Goal: Task Accomplishment & Management: Use online tool/utility

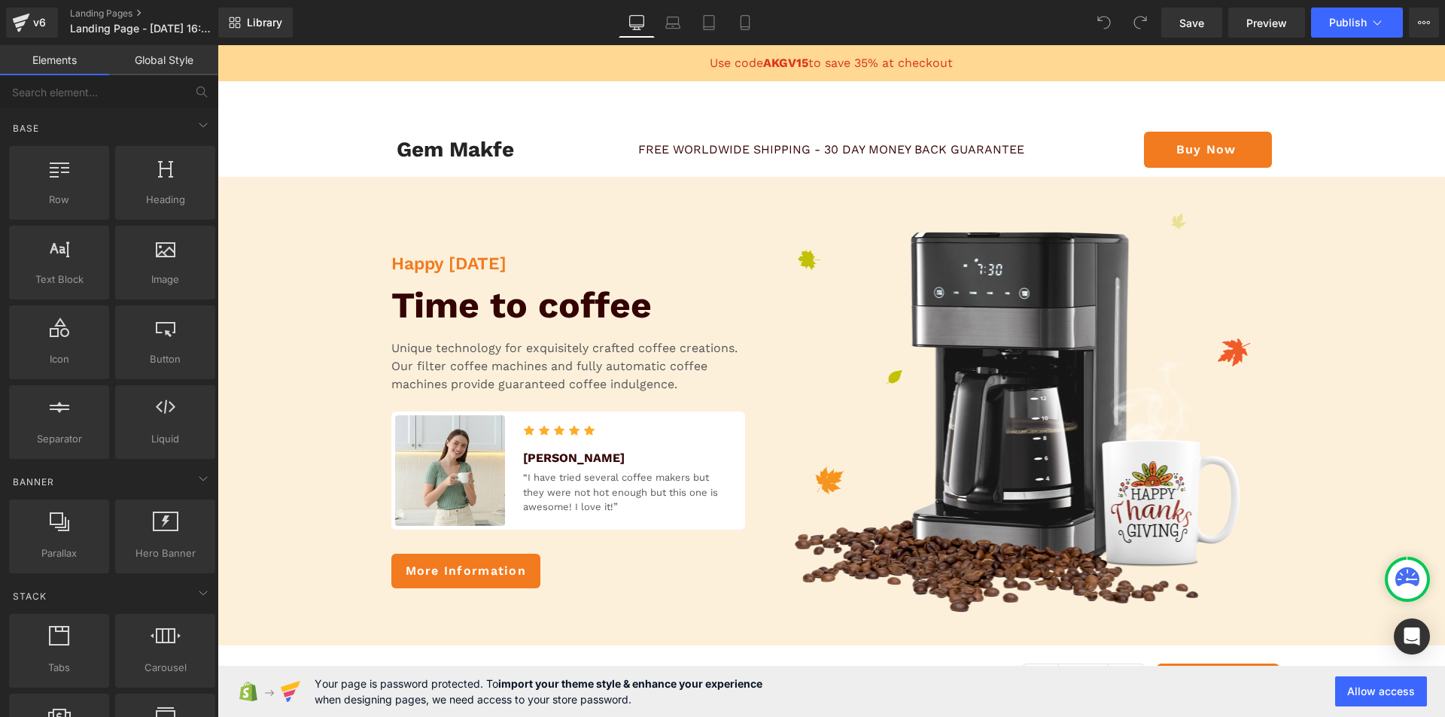
click at [142, 57] on link "Global Style" at bounding box center [163, 60] width 109 height 30
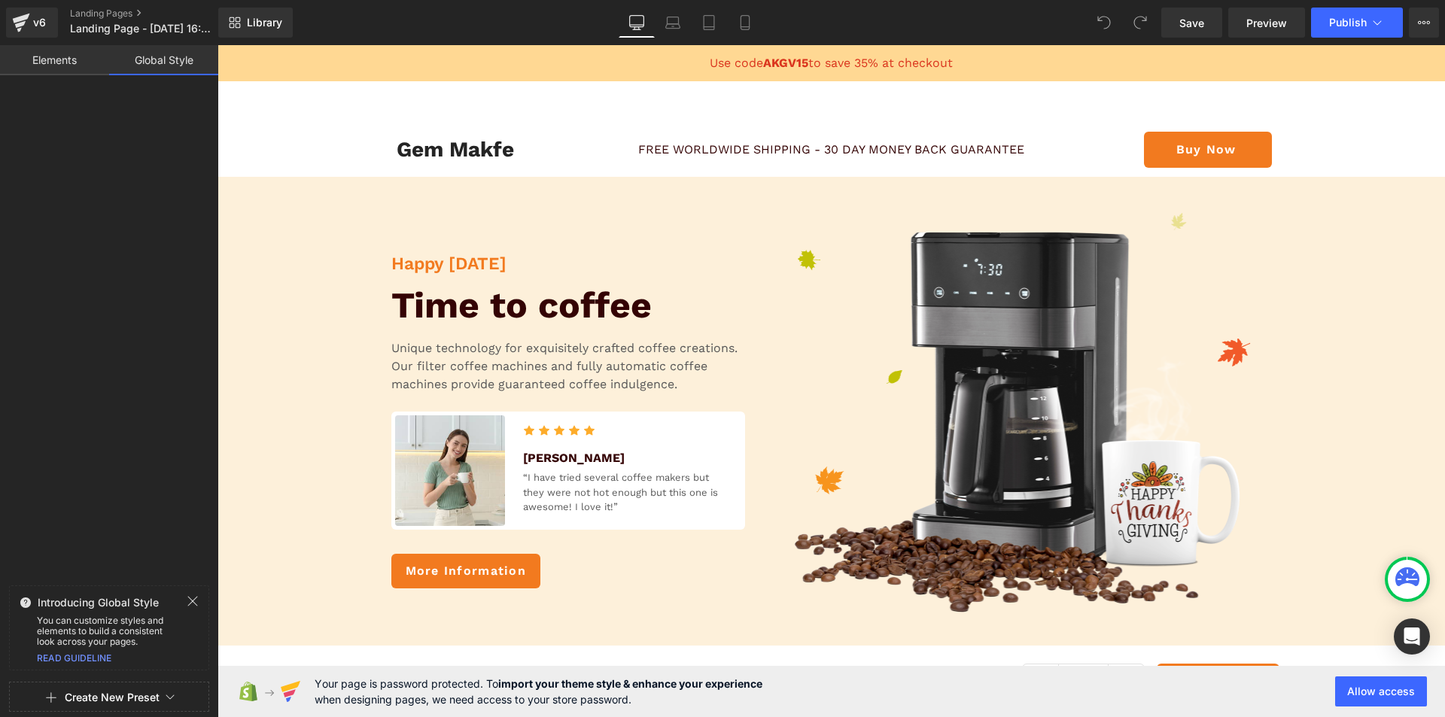
click at [118, 691] on button "Create New Preset" at bounding box center [112, 698] width 95 height 32
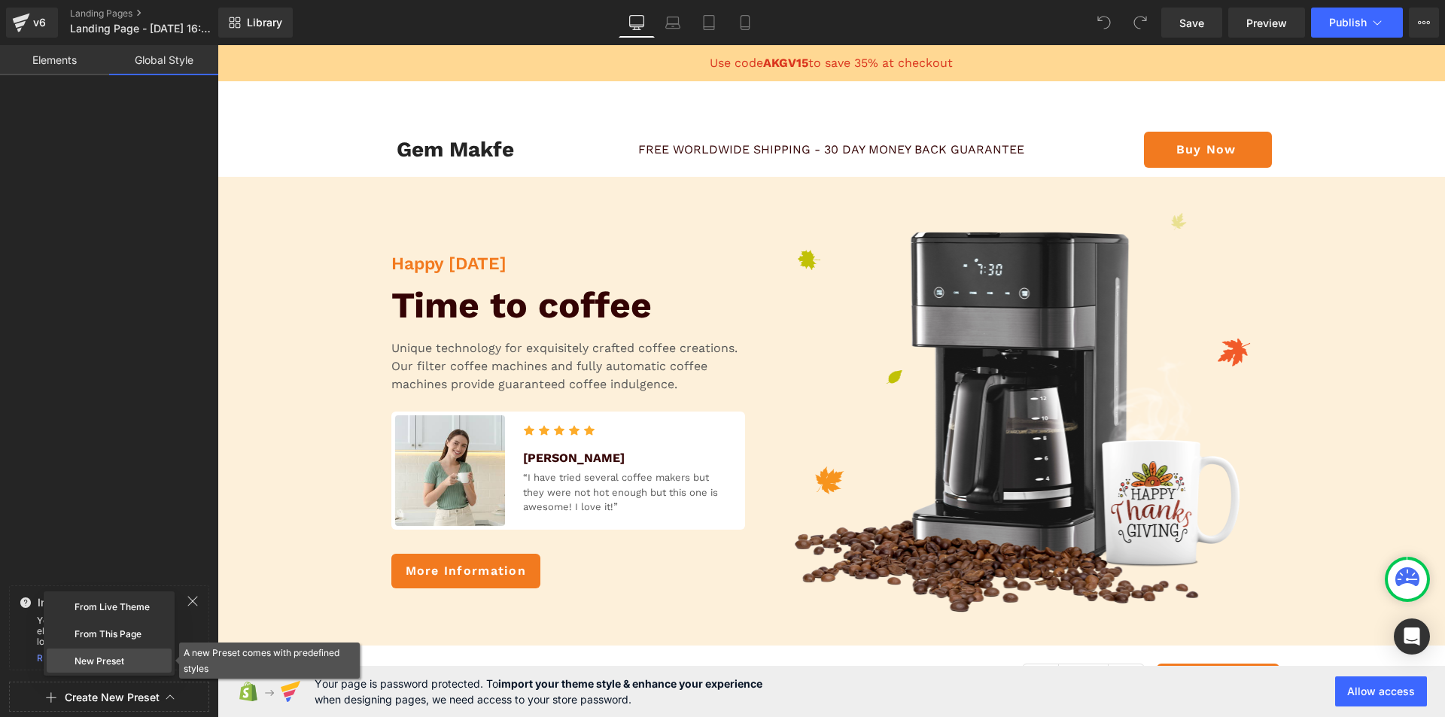
click at [111, 655] on div "New Preset" at bounding box center [109, 661] width 125 height 24
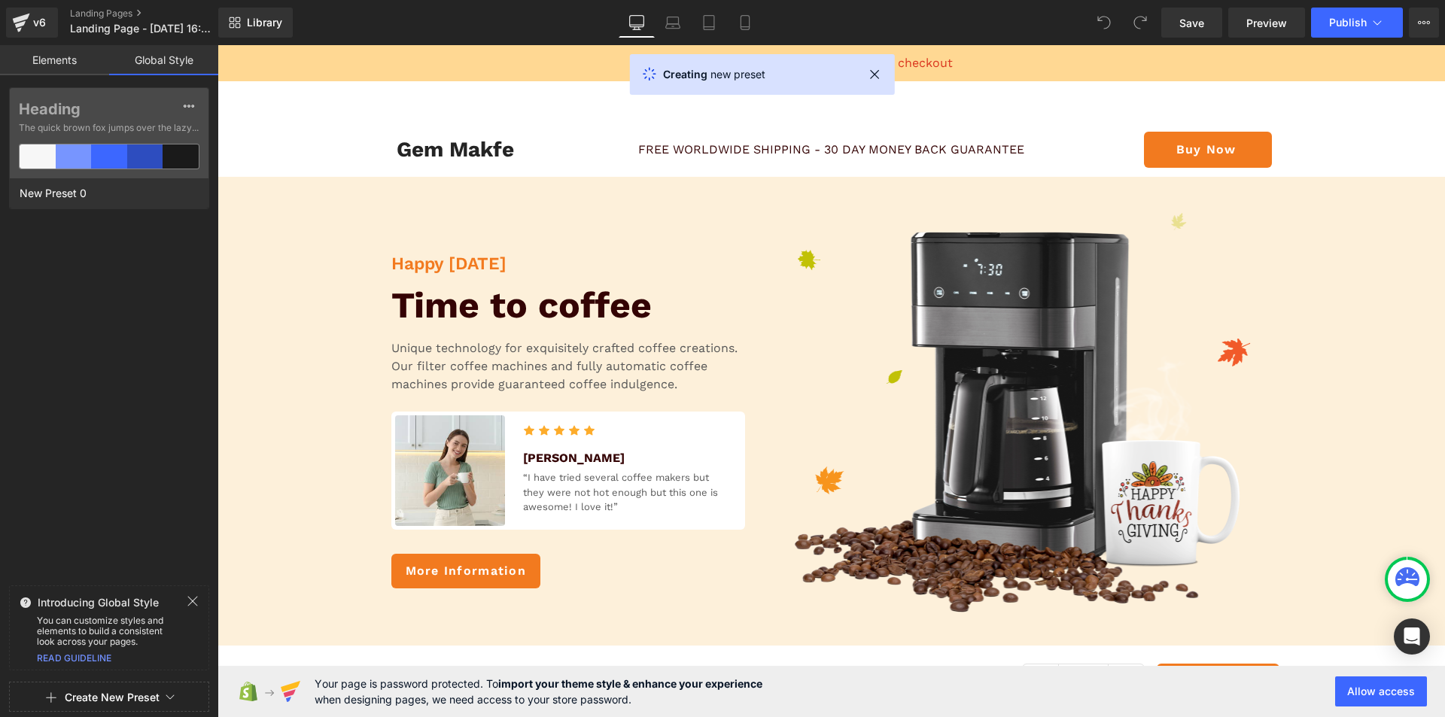
click at [104, 160] on div at bounding box center [109, 358] width 218 height 717
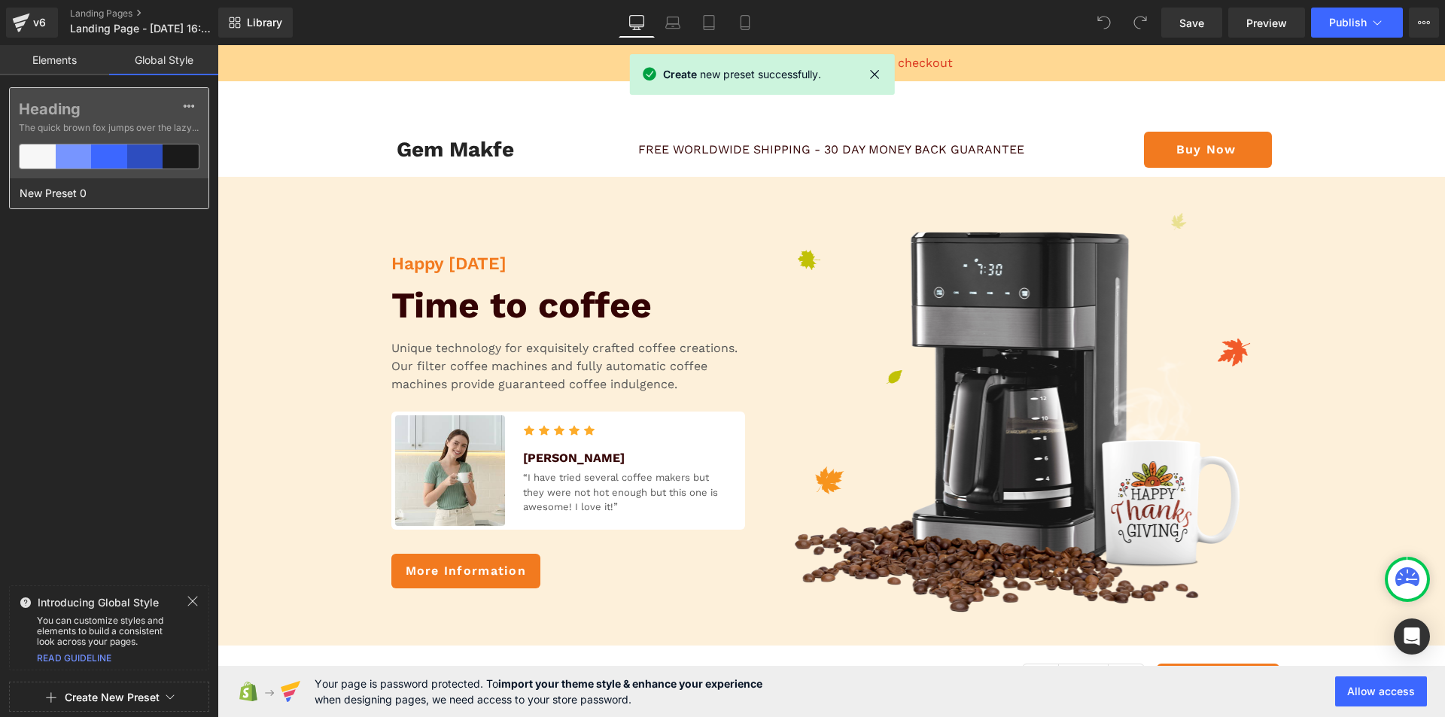
click at [132, 139] on div "Heading The quick brown fox jumps over the lazy..." at bounding box center [109, 133] width 199 height 90
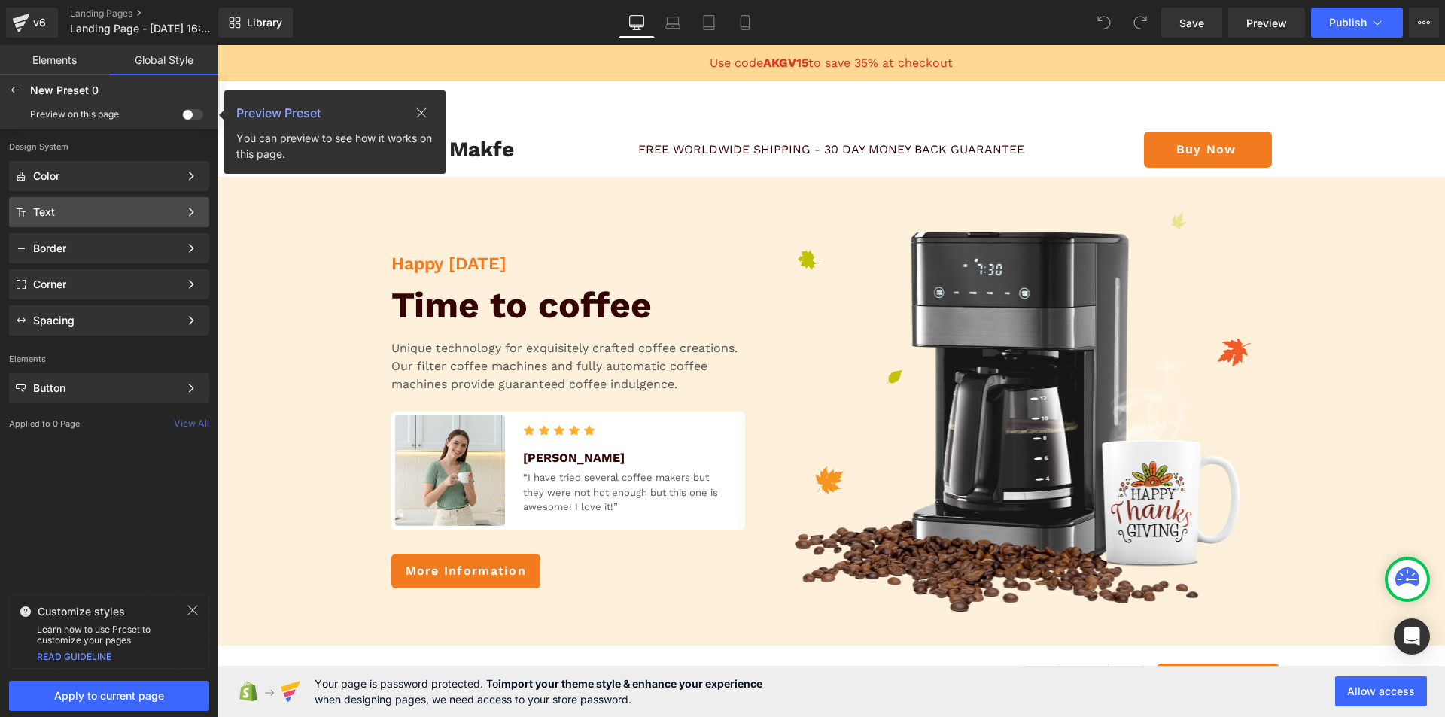
click at [136, 202] on div "Text" at bounding box center [109, 212] width 200 height 30
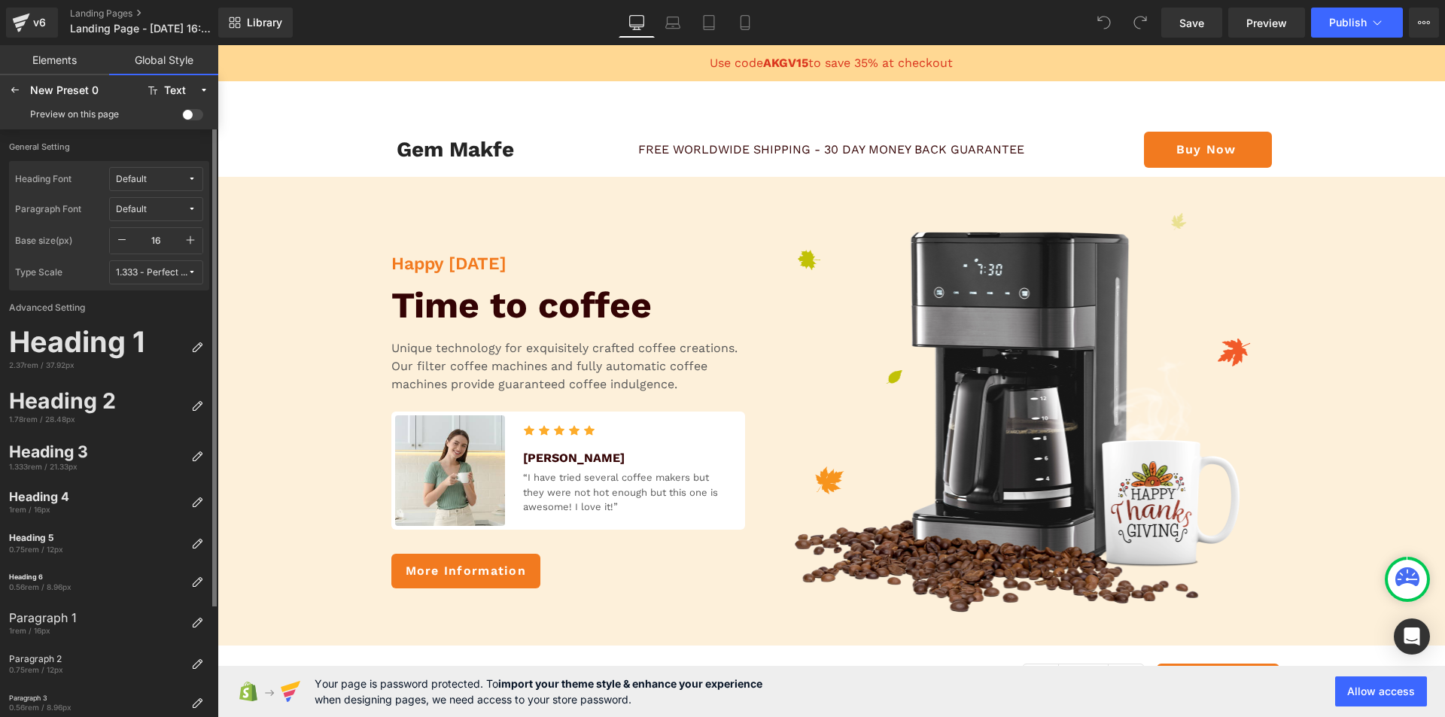
click at [166, 206] on span "Default" at bounding box center [151, 209] width 71 height 11
click at [142, 266] on div "Manage Fonts" at bounding box center [141, 261] width 111 height 20
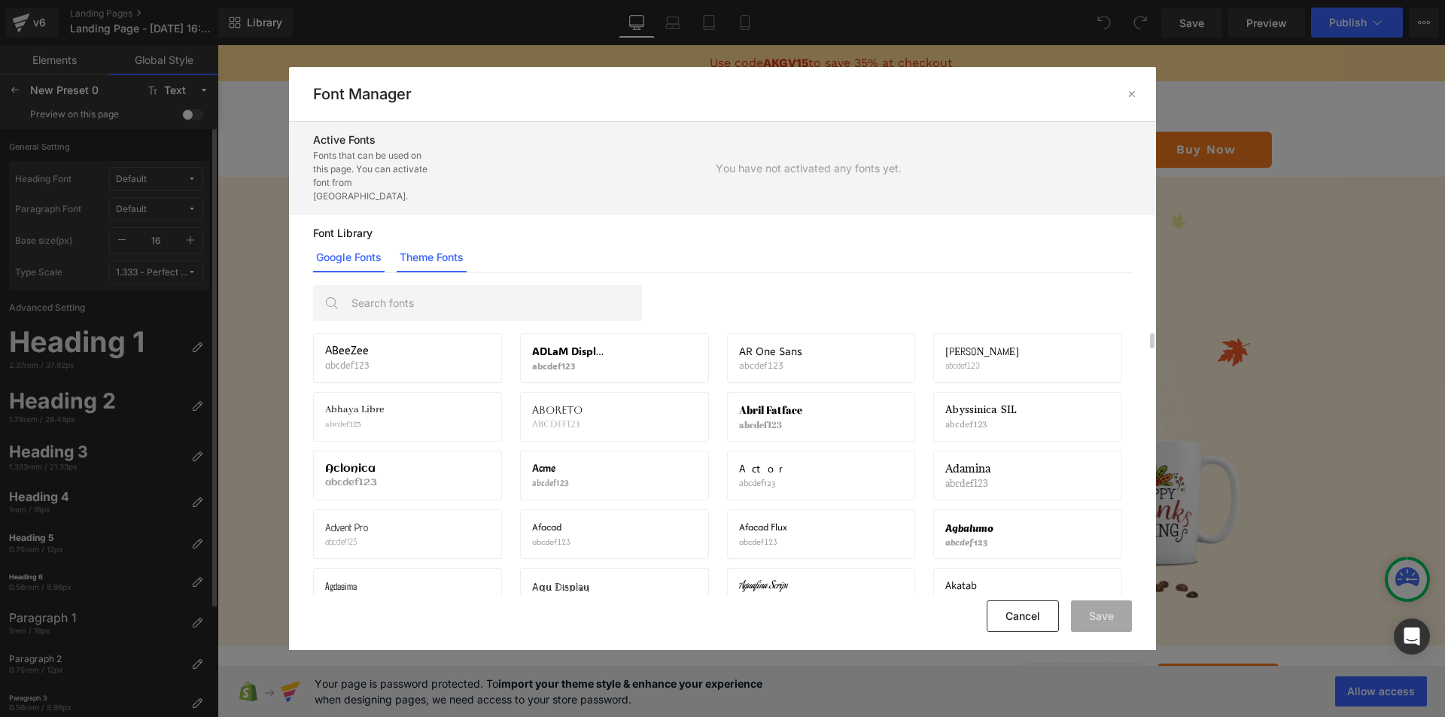
click at [448, 251] on link "Theme Fonts" at bounding box center [431, 257] width 70 height 30
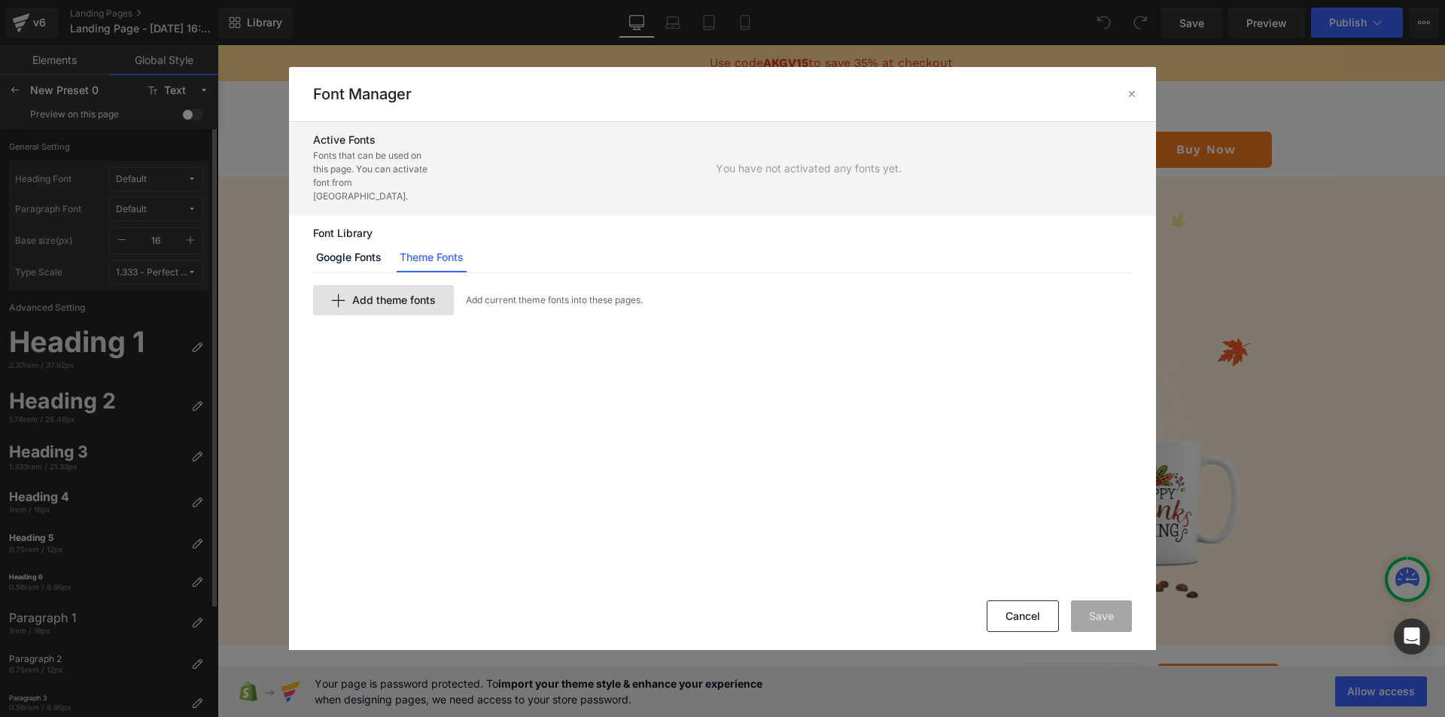
click at [386, 285] on div "Add theme fonts" at bounding box center [383, 300] width 141 height 30
click at [527, 321] on input "text" at bounding box center [498, 326] width 369 height 30
click at [358, 244] on link "Google Fonts" at bounding box center [348, 257] width 71 height 30
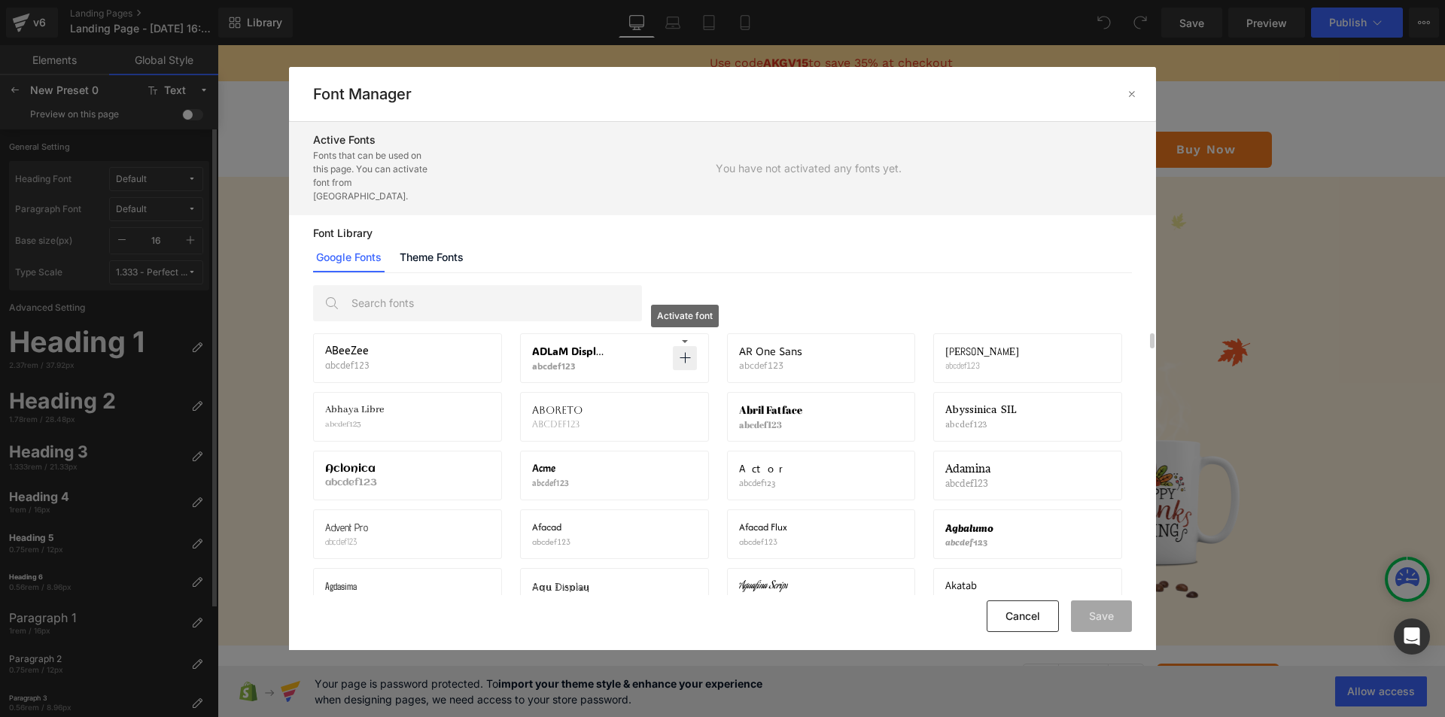
click at [680, 352] on icon at bounding box center [685, 358] width 12 height 12
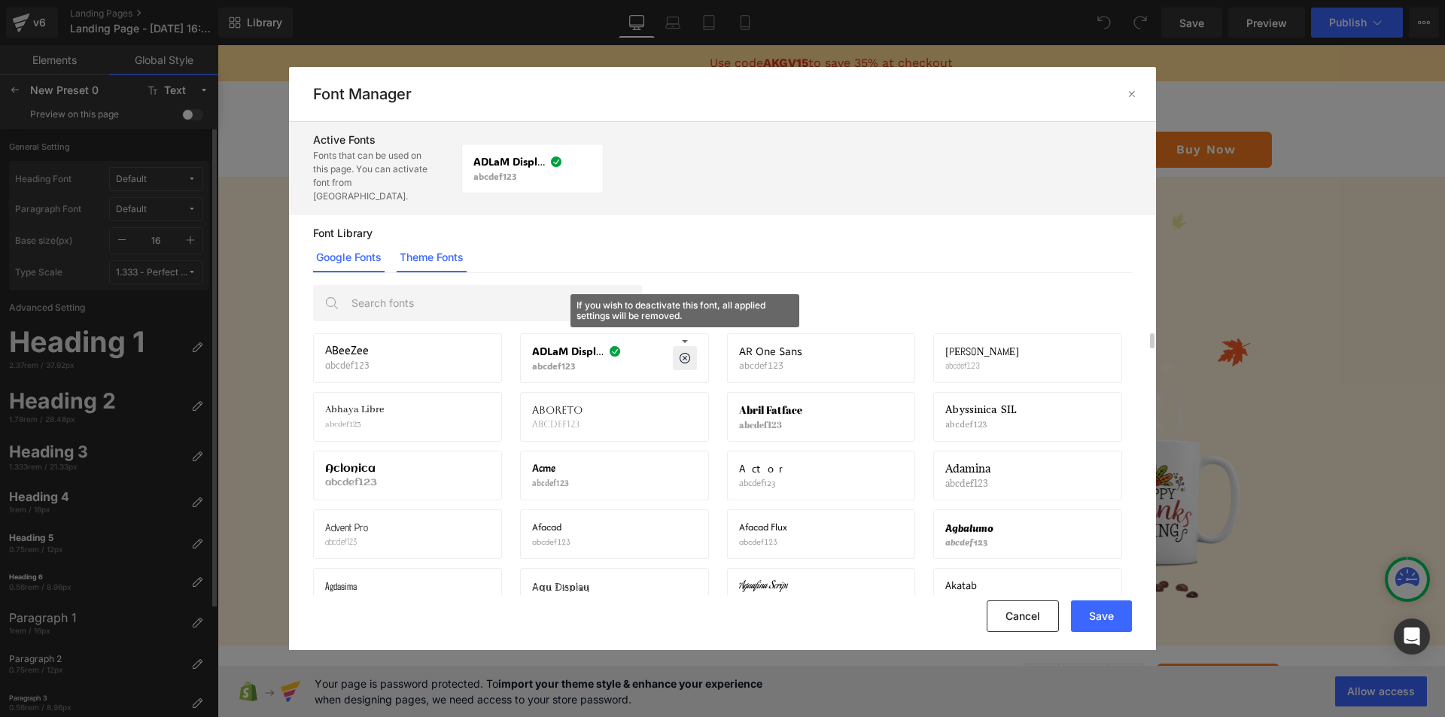
click at [431, 242] on link "Theme Fonts" at bounding box center [431, 257] width 70 height 30
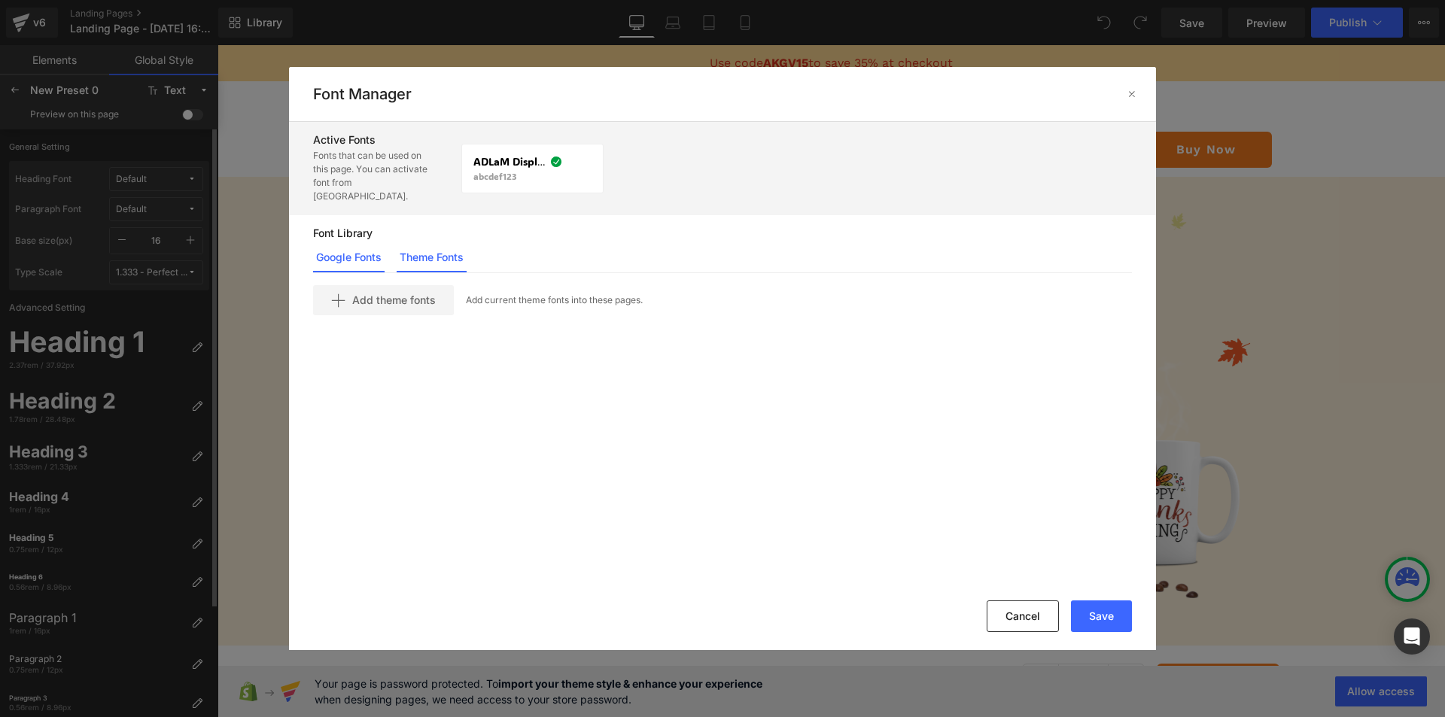
click at [356, 248] on link "Google Fonts" at bounding box center [348, 257] width 71 height 30
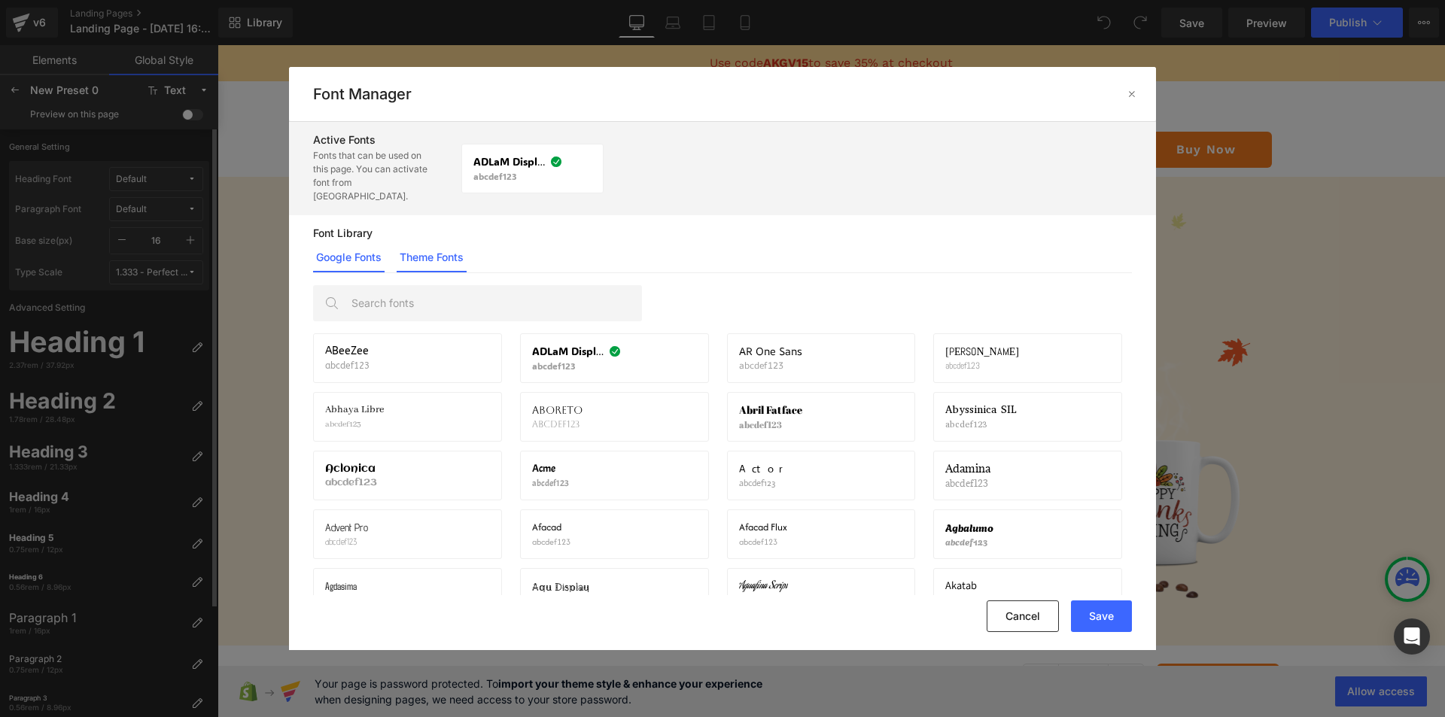
click at [451, 242] on link "Theme Fonts" at bounding box center [431, 257] width 70 height 30
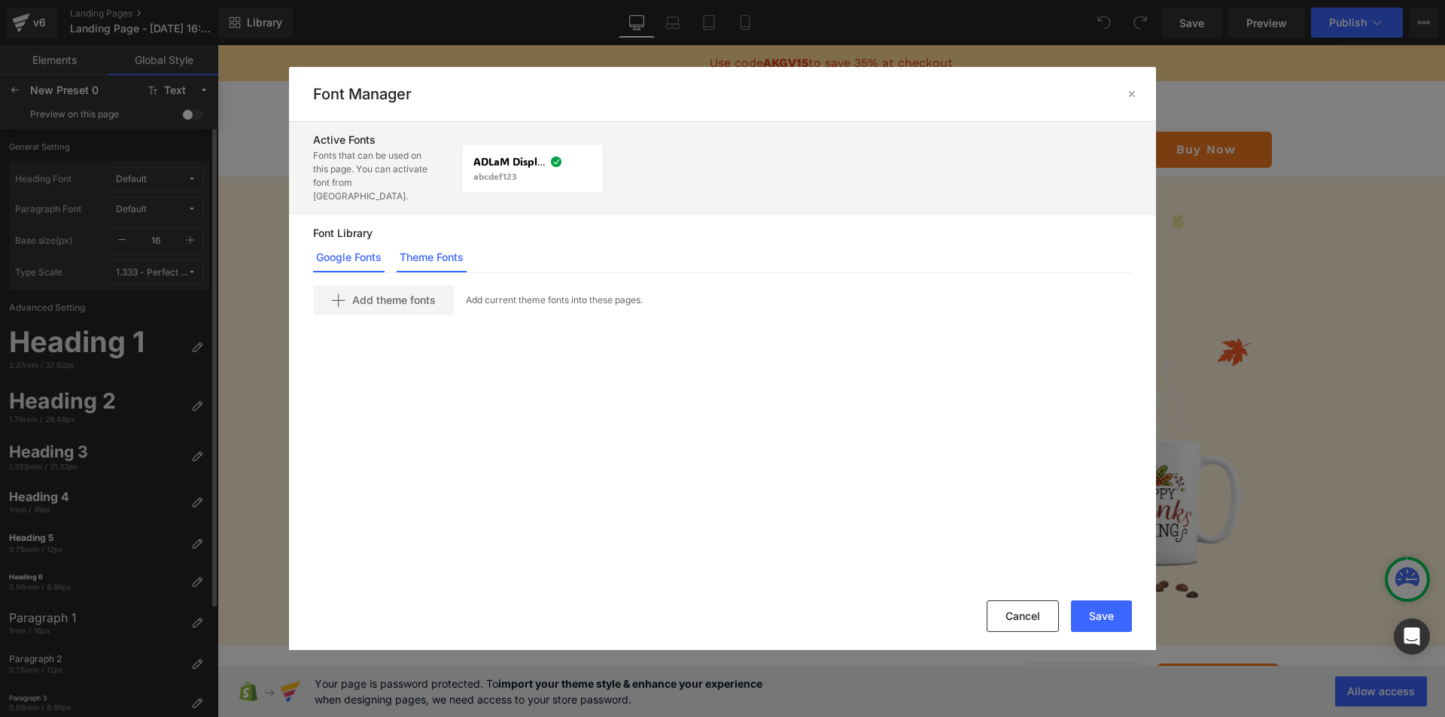
click at [362, 242] on link "Google Fonts" at bounding box center [348, 257] width 71 height 30
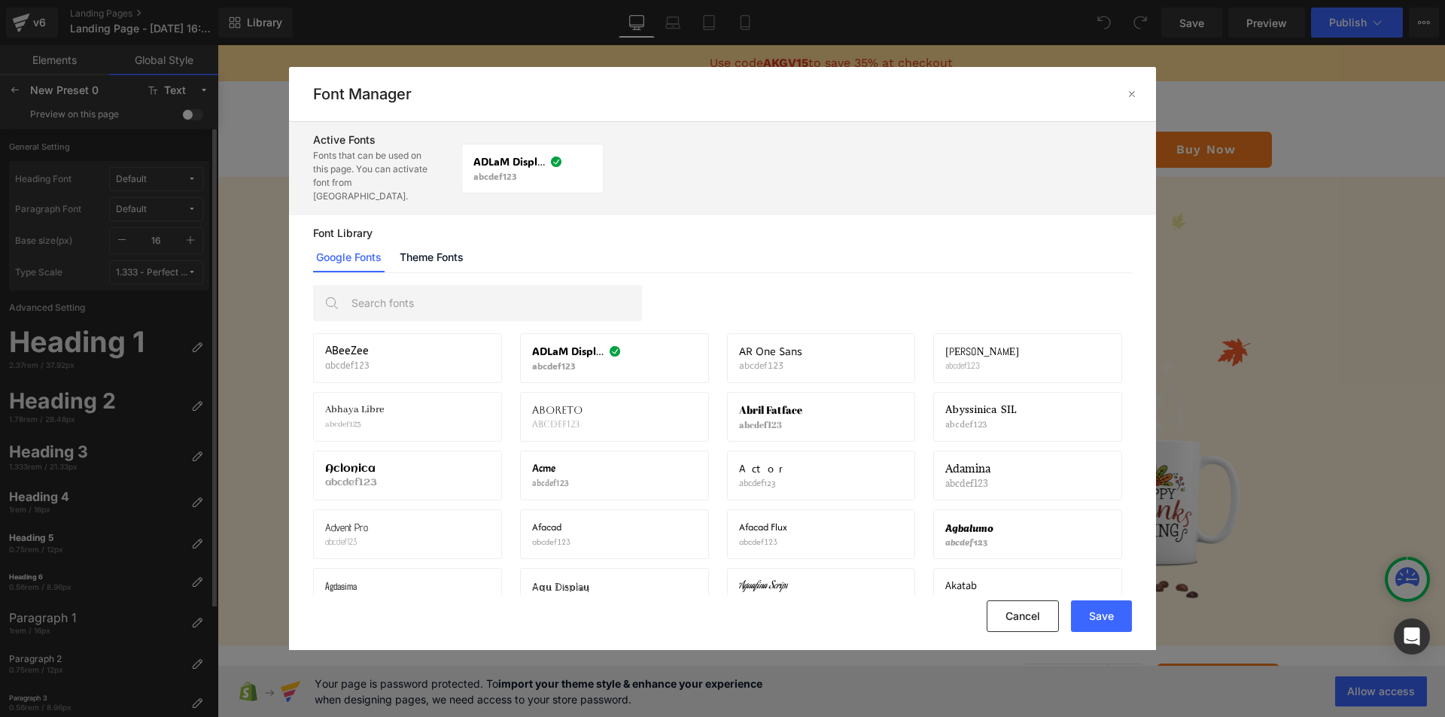
click at [356, 249] on link "Google Fonts" at bounding box center [348, 257] width 71 height 30
click at [486, 242] on div "Google Fonts Theme Fonts" at bounding box center [722, 257] width 819 height 30
drag, startPoint x: 482, startPoint y: 248, endPoint x: 452, endPoint y: 241, distance: 30.8
click at [480, 248] on div "Google Fonts Theme Fonts" at bounding box center [722, 257] width 819 height 30
click at [451, 242] on link "Theme Fonts" at bounding box center [431, 257] width 70 height 30
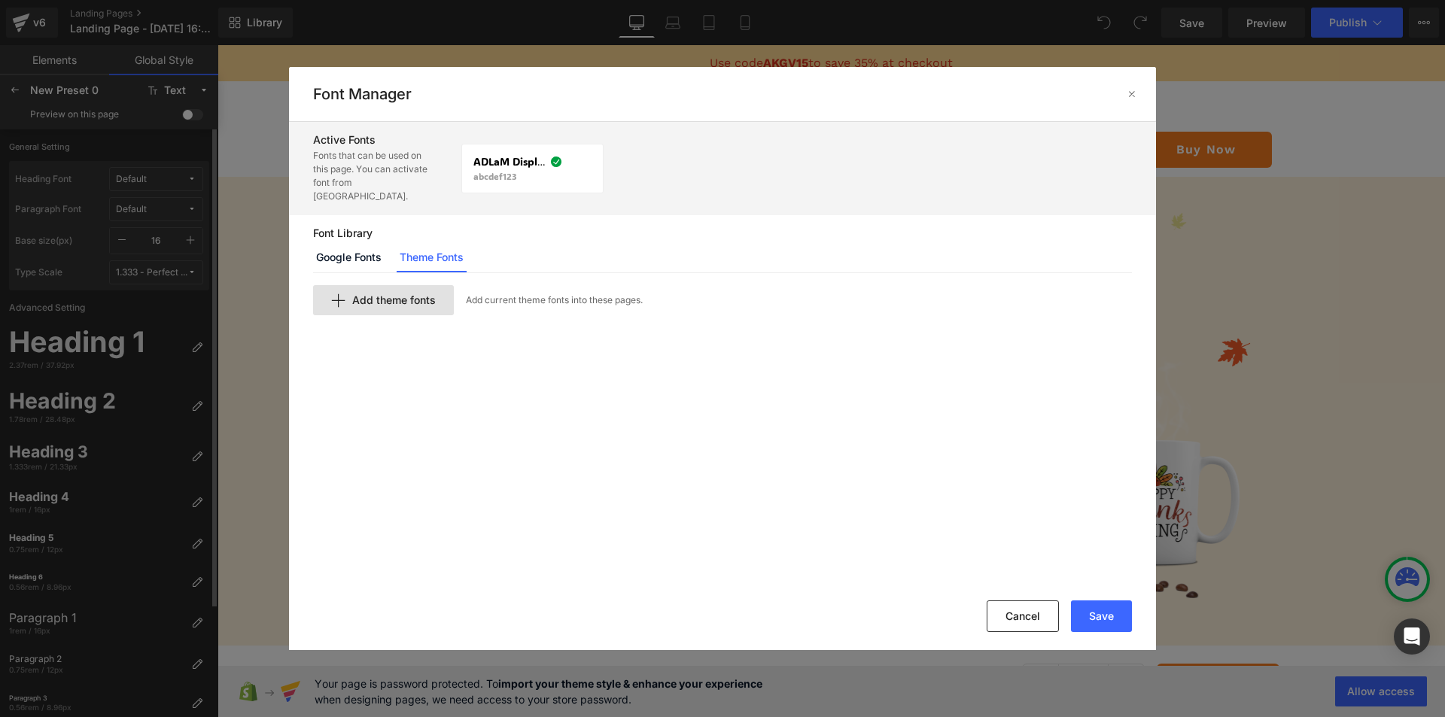
click at [420, 294] on span "Add theme fonts" at bounding box center [394, 300] width 84 height 12
click at [467, 316] on input "text" at bounding box center [498, 326] width 369 height 30
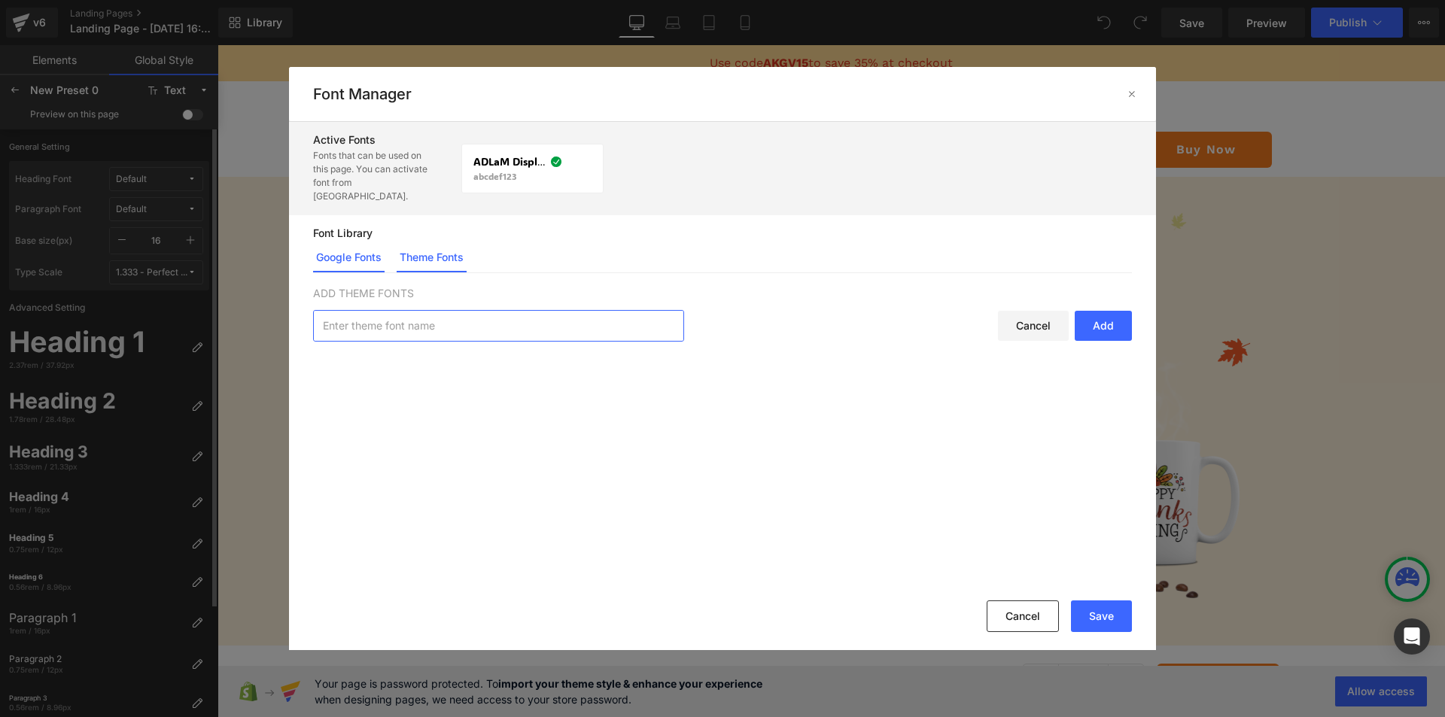
click at [325, 252] on link "Google Fonts" at bounding box center [348, 257] width 71 height 30
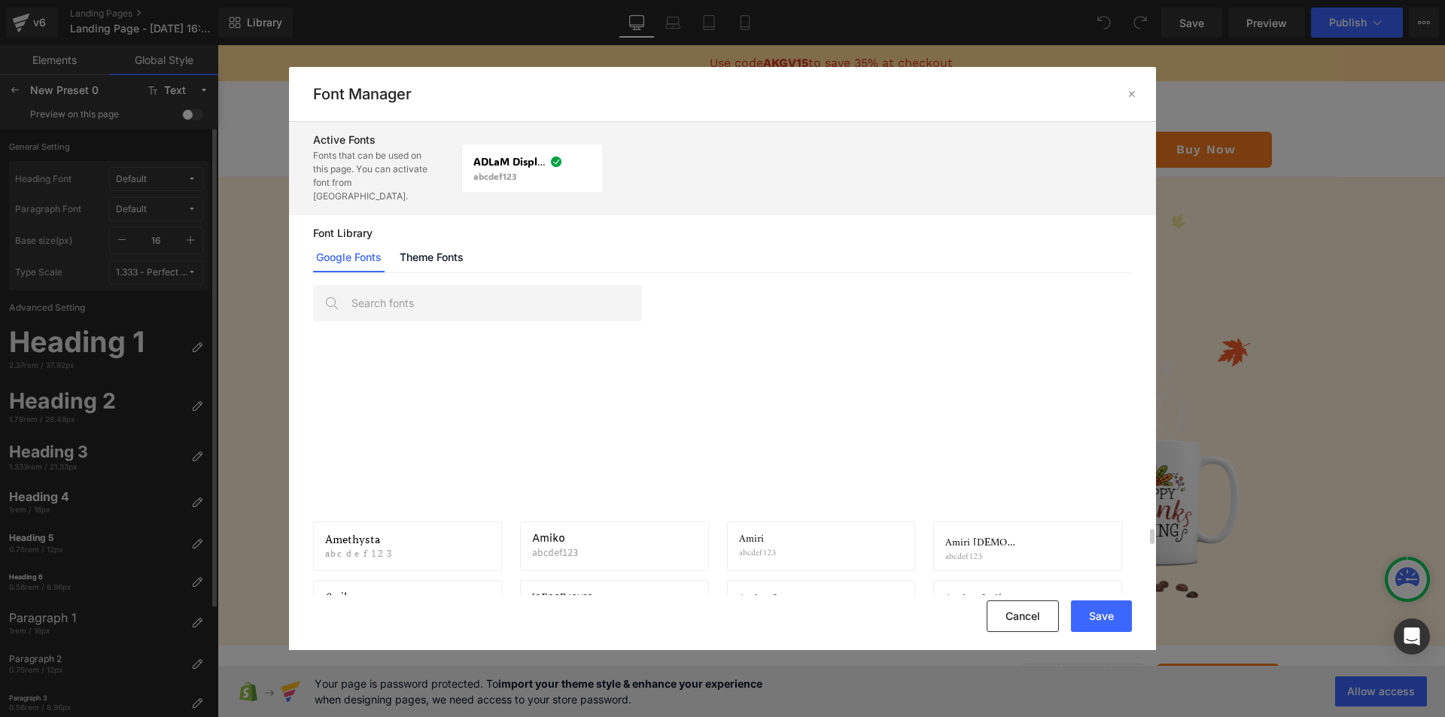
scroll to position [940, 0]
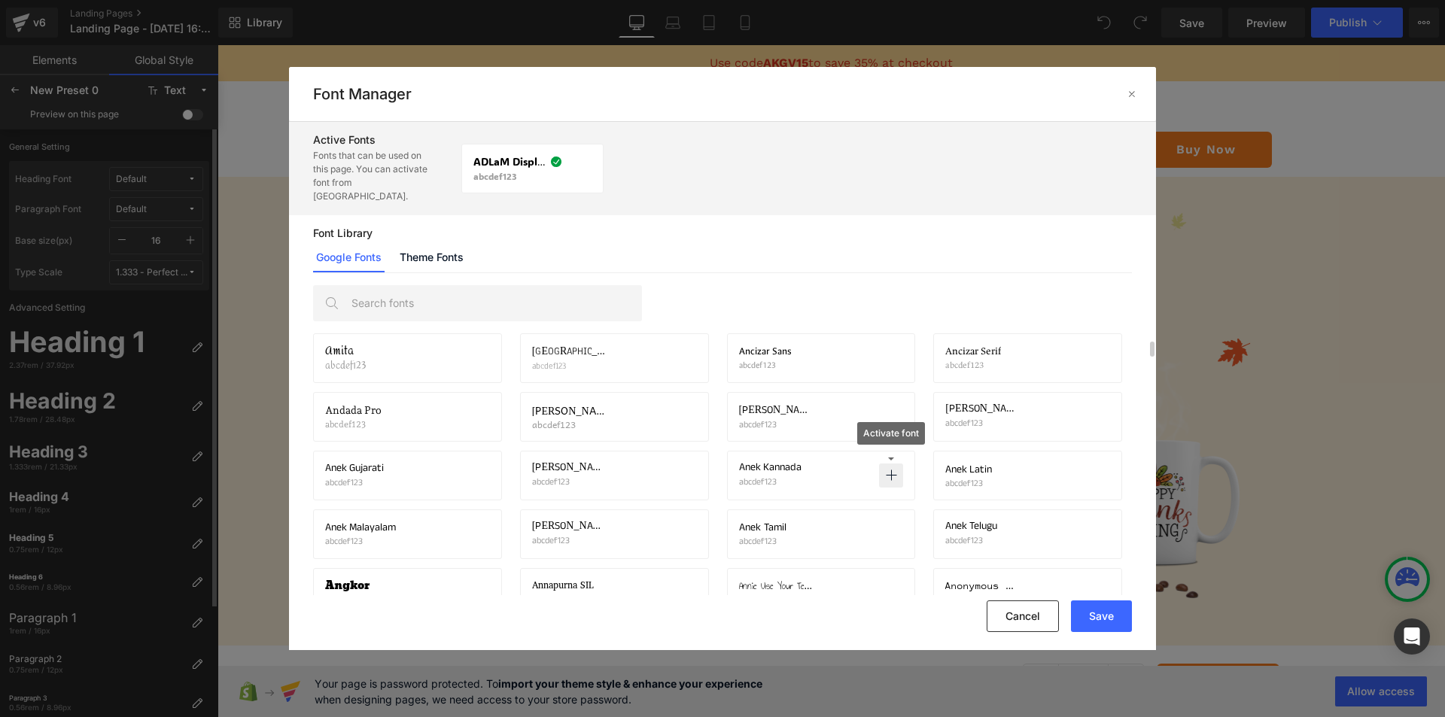
click at [889, 469] on icon at bounding box center [891, 475] width 12 height 12
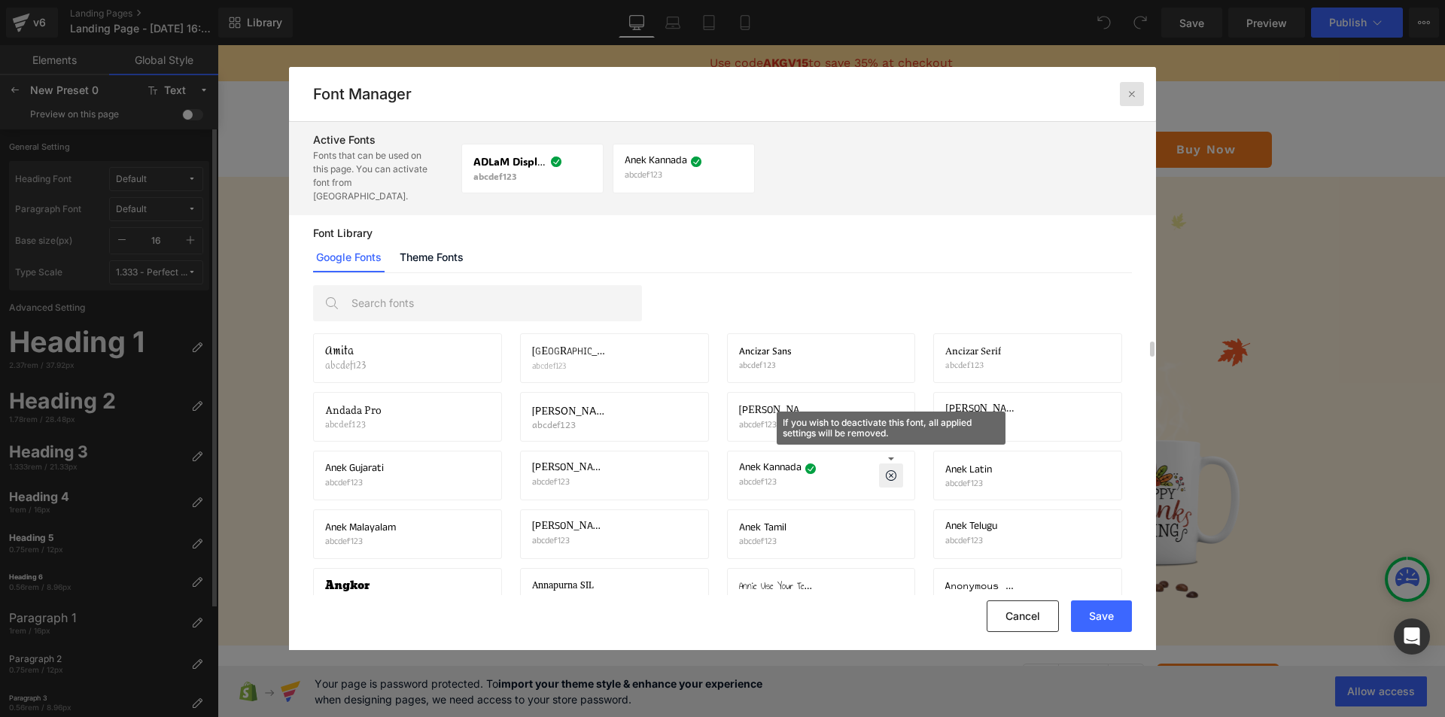
click at [1128, 93] on icon at bounding box center [1132, 94] width 12 height 12
